Goal: Task Accomplishment & Management: Use online tool/utility

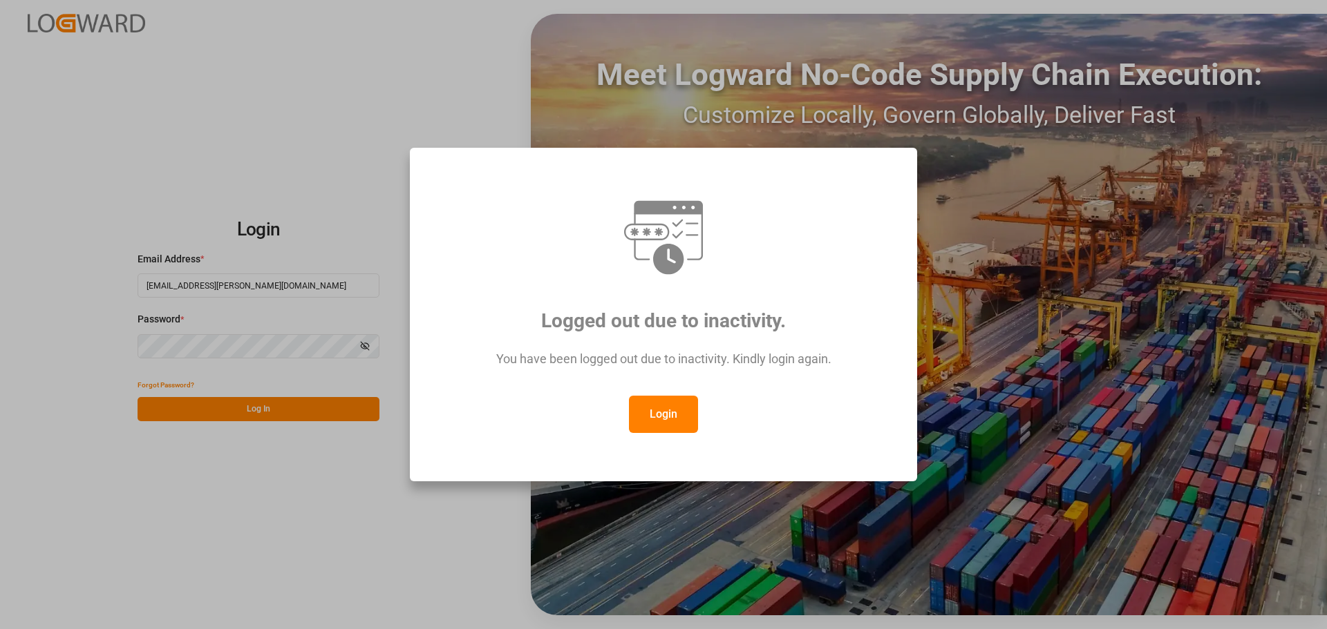
click at [673, 404] on button "Login" at bounding box center [663, 414] width 69 height 37
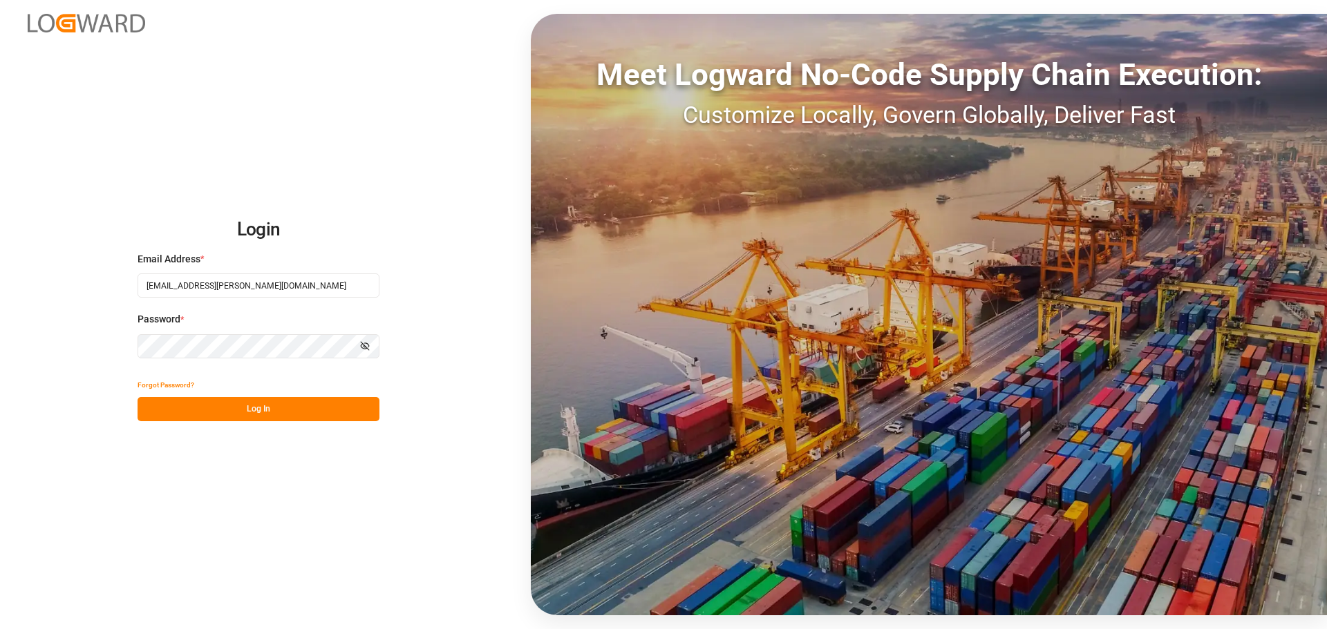
click at [273, 400] on button "Log In" at bounding box center [259, 409] width 242 height 24
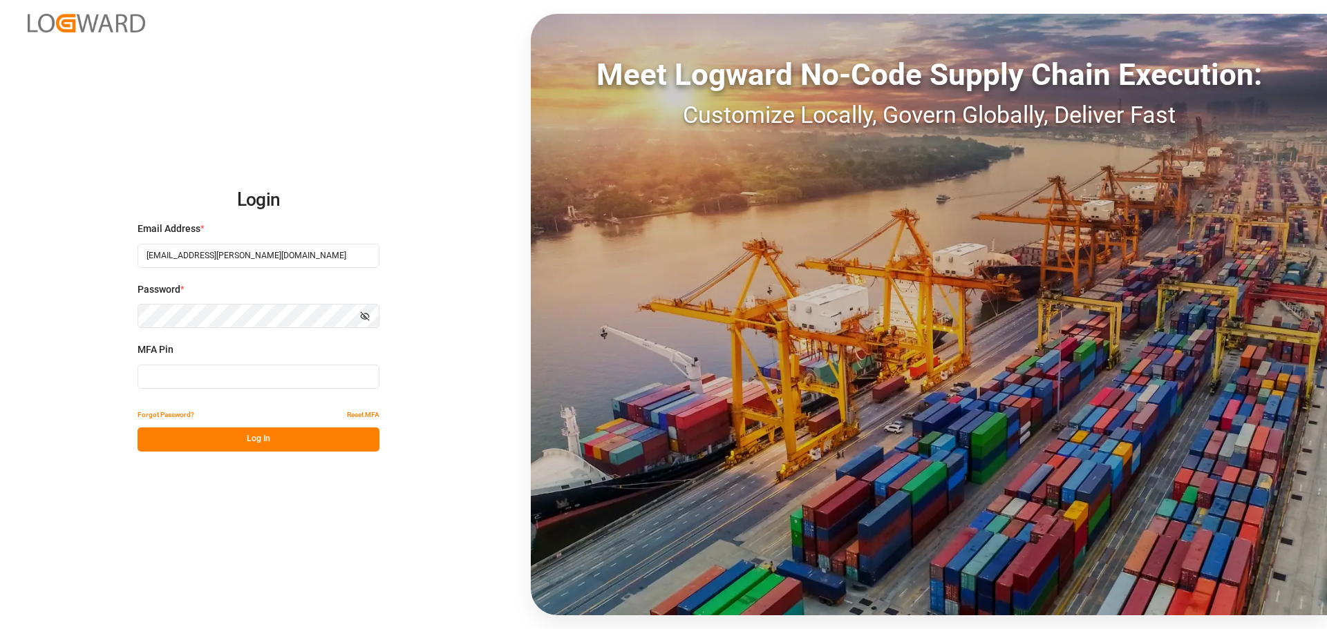
click at [197, 384] on input at bounding box center [259, 377] width 242 height 24
type input "768236"
click at [231, 422] on div "Forgot Password? Reset MFA" at bounding box center [259, 416] width 242 height 24
click at [235, 435] on button "Log In" at bounding box center [259, 440] width 242 height 24
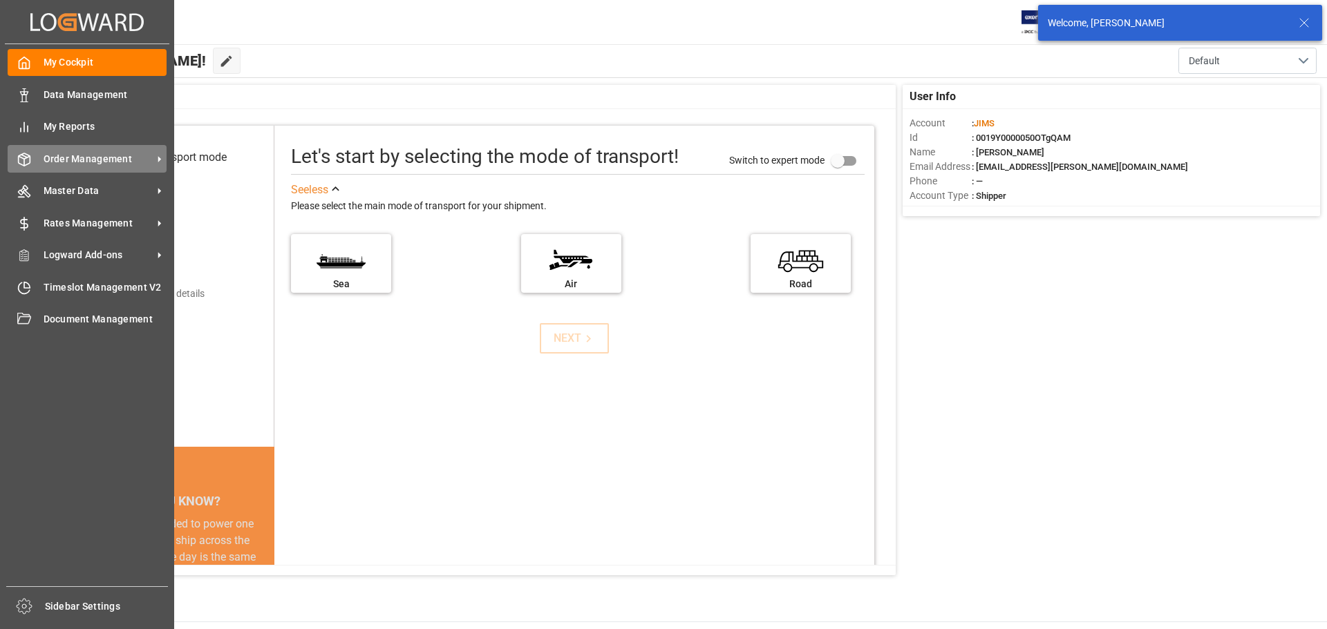
click at [19, 158] on icon at bounding box center [25, 159] width 12 height 12
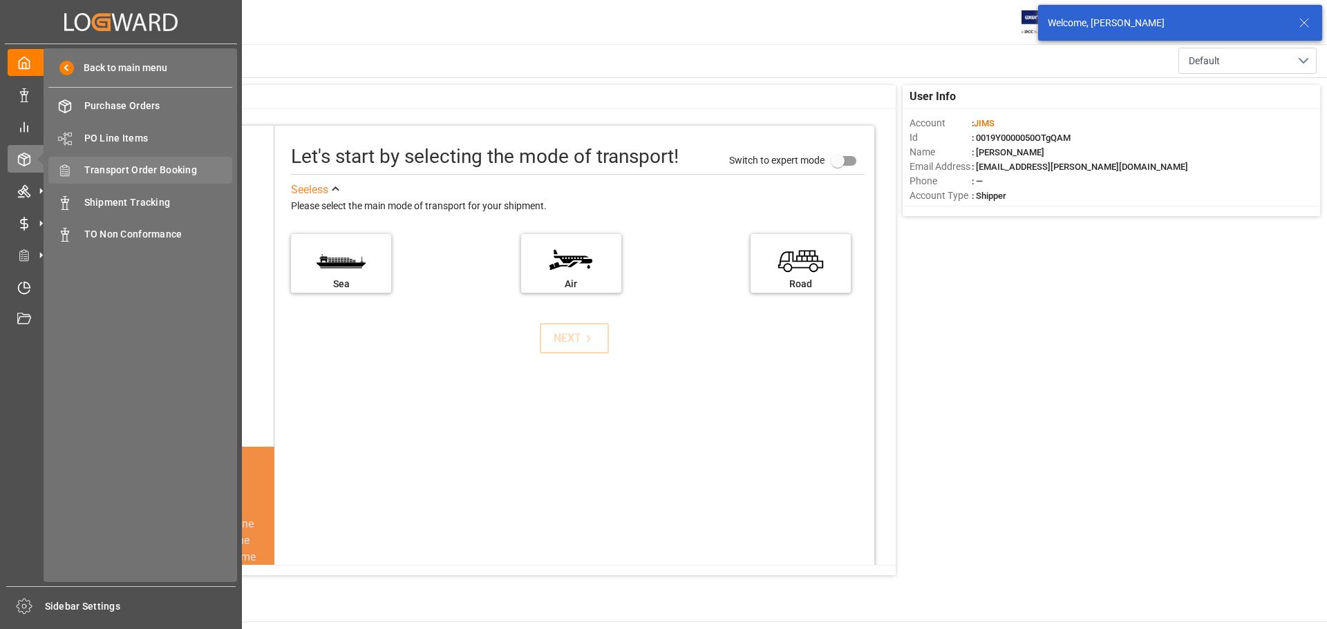
click at [136, 167] on span "Transport Order Booking" at bounding box center [158, 170] width 149 height 15
